Goal: Transaction & Acquisition: Download file/media

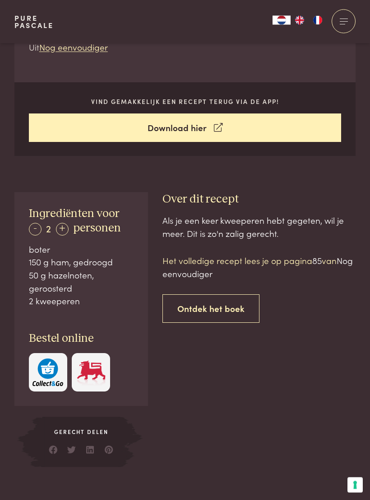
scroll to position [330, 0]
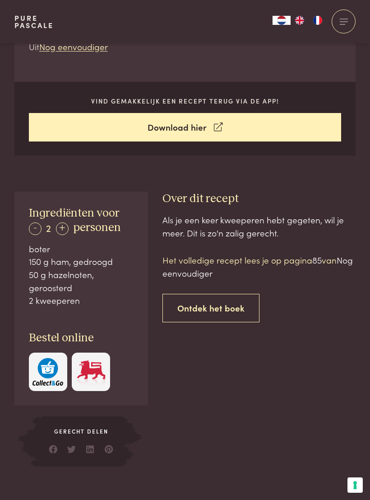
click at [220, 298] on link "Ontdek het boek" at bounding box center [211, 308] width 97 height 28
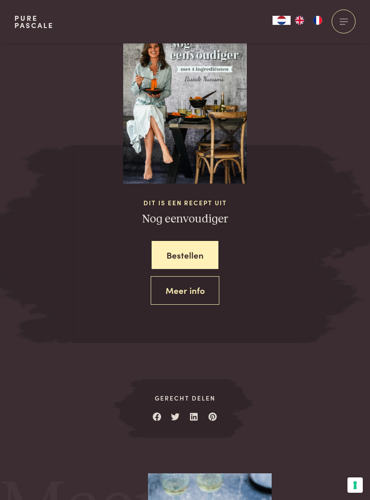
scroll to position [862, 0]
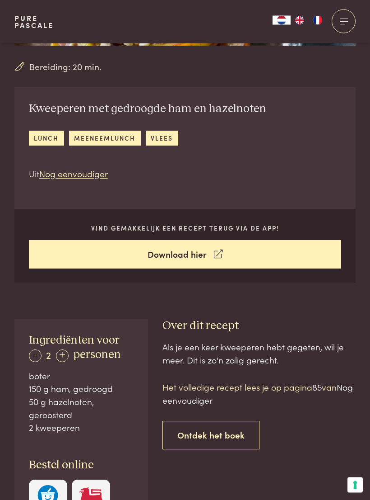
scroll to position [203, 0]
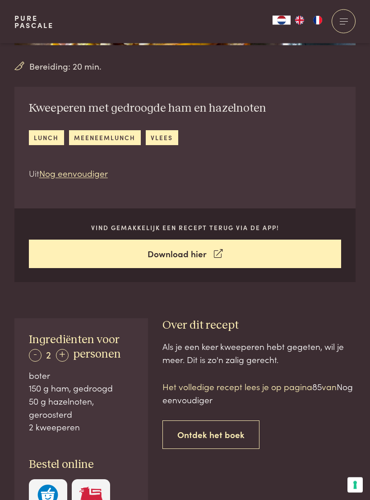
click at [199, 257] on link "Download hier" at bounding box center [185, 254] width 313 height 28
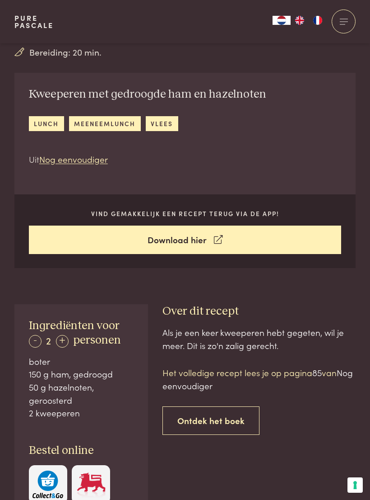
scroll to position [876, 0]
